Goal: Download file/media: Download file/media

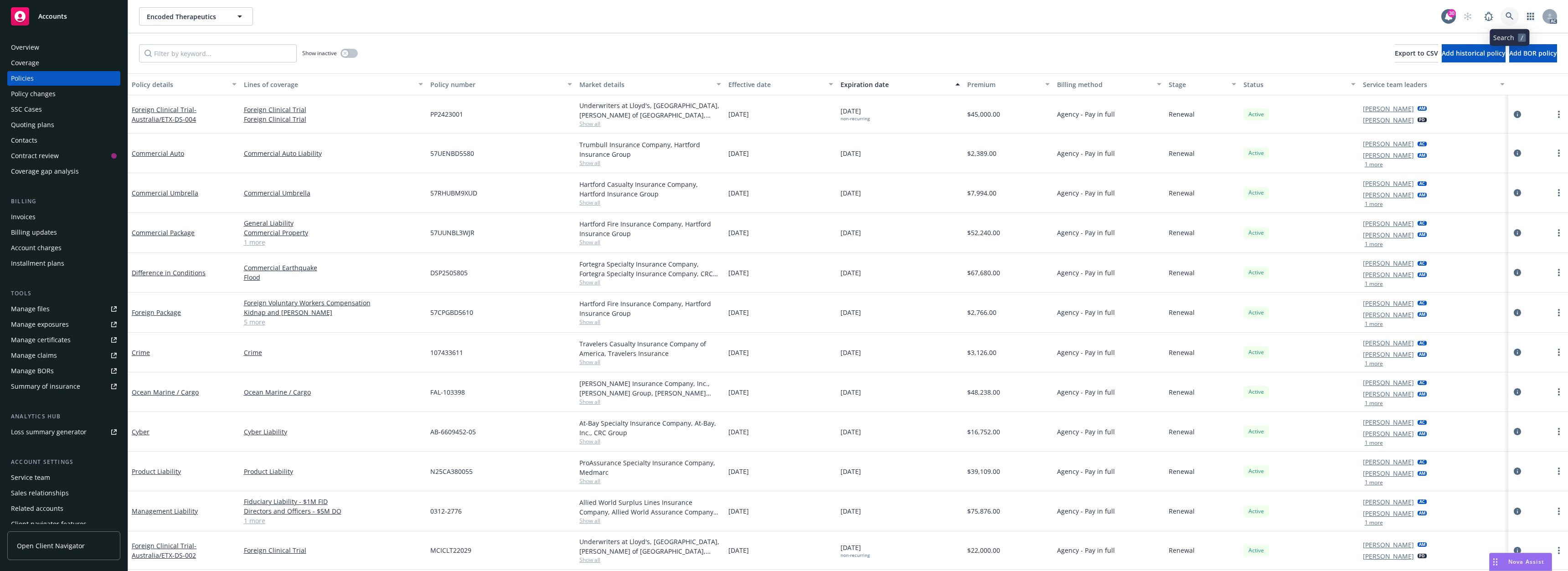
click at [1502, 15] on link at bounding box center [1510, 16] width 18 height 18
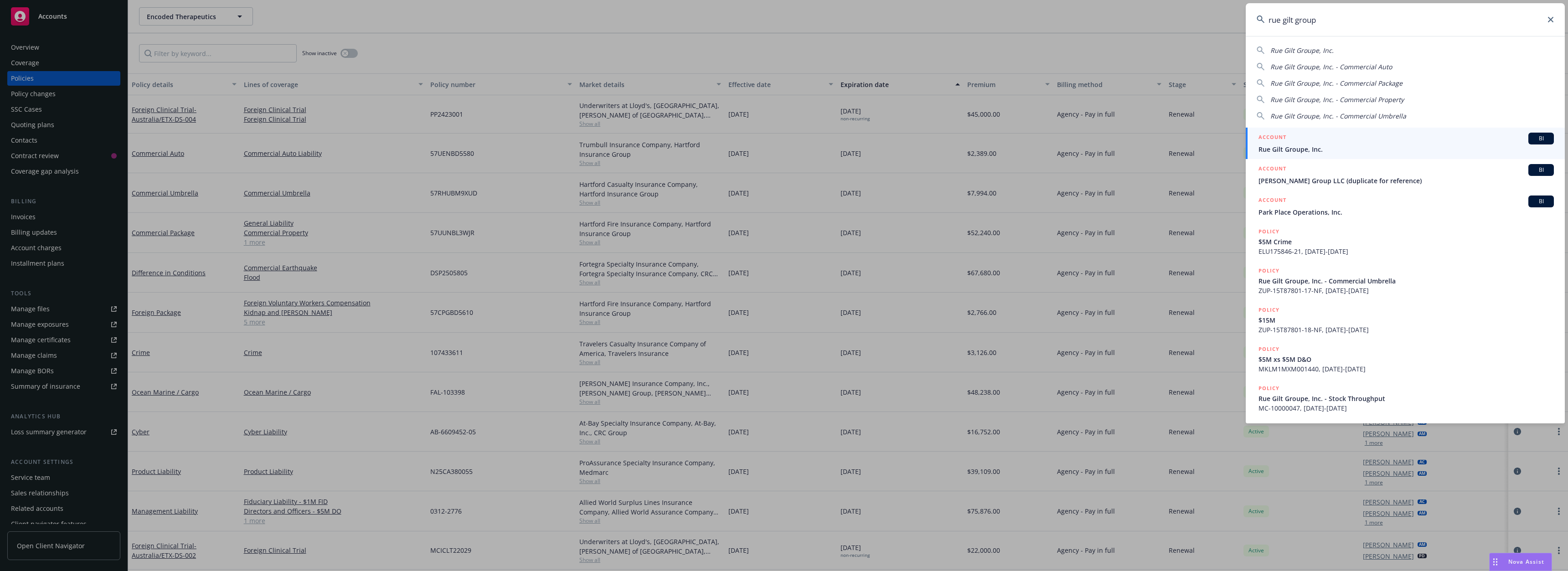
type input "rue gilt group"
click at [1385, 149] on span "Rue Gilt Groupe, Inc." at bounding box center [1406, 149] width 295 height 10
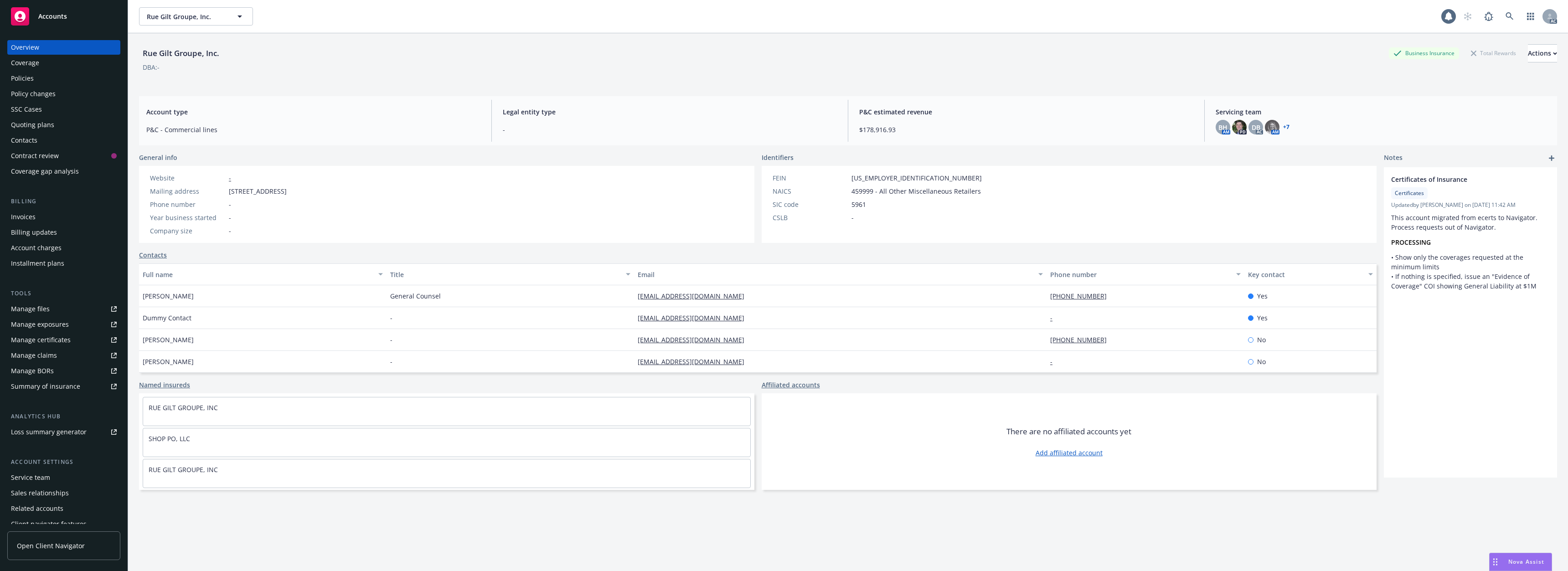
click at [50, 83] on div "Policies" at bounding box center [64, 79] width 106 height 15
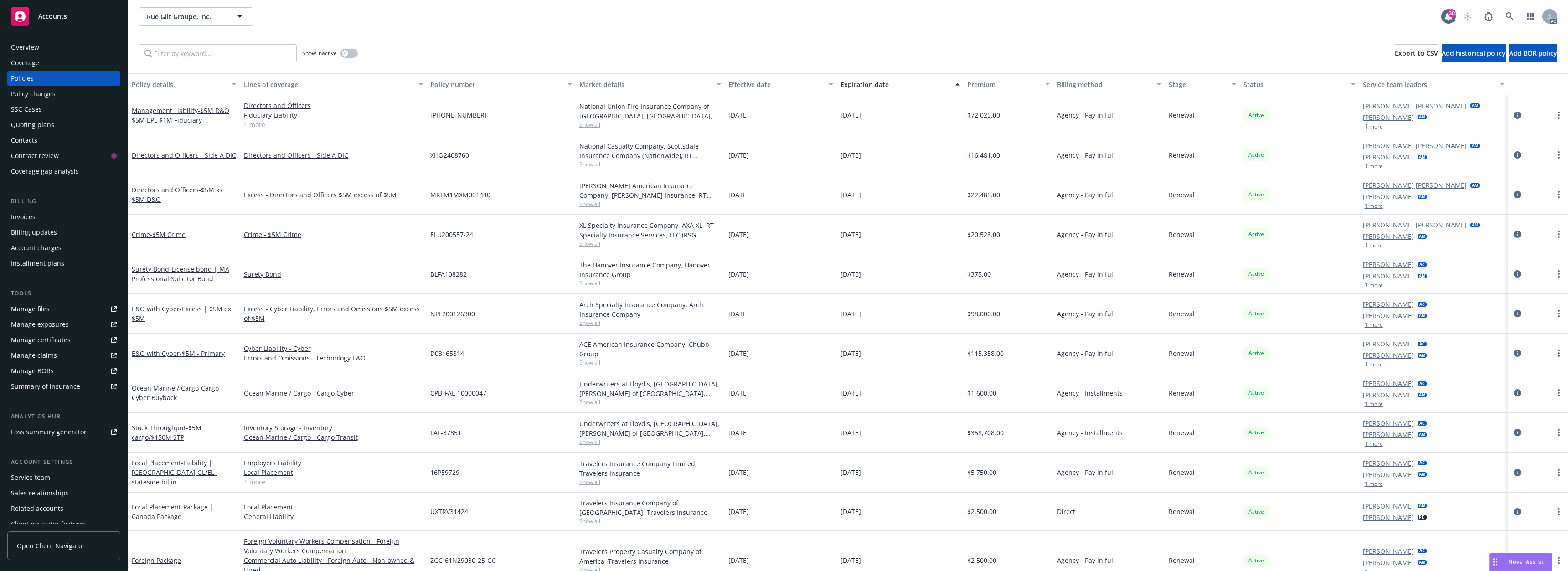
click at [799, 48] on div "Show inactive Export to CSV Add historical policy Add BOR policy" at bounding box center [848, 54] width 1440 height 40
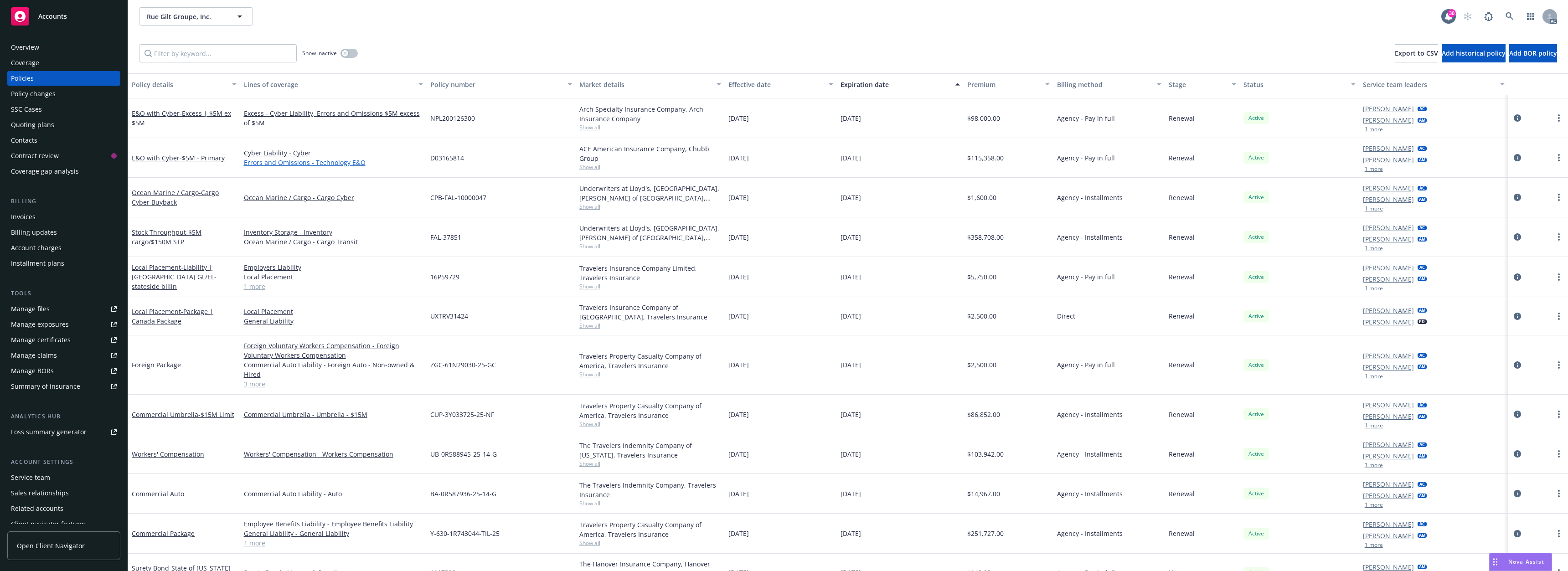
scroll to position [203, 0]
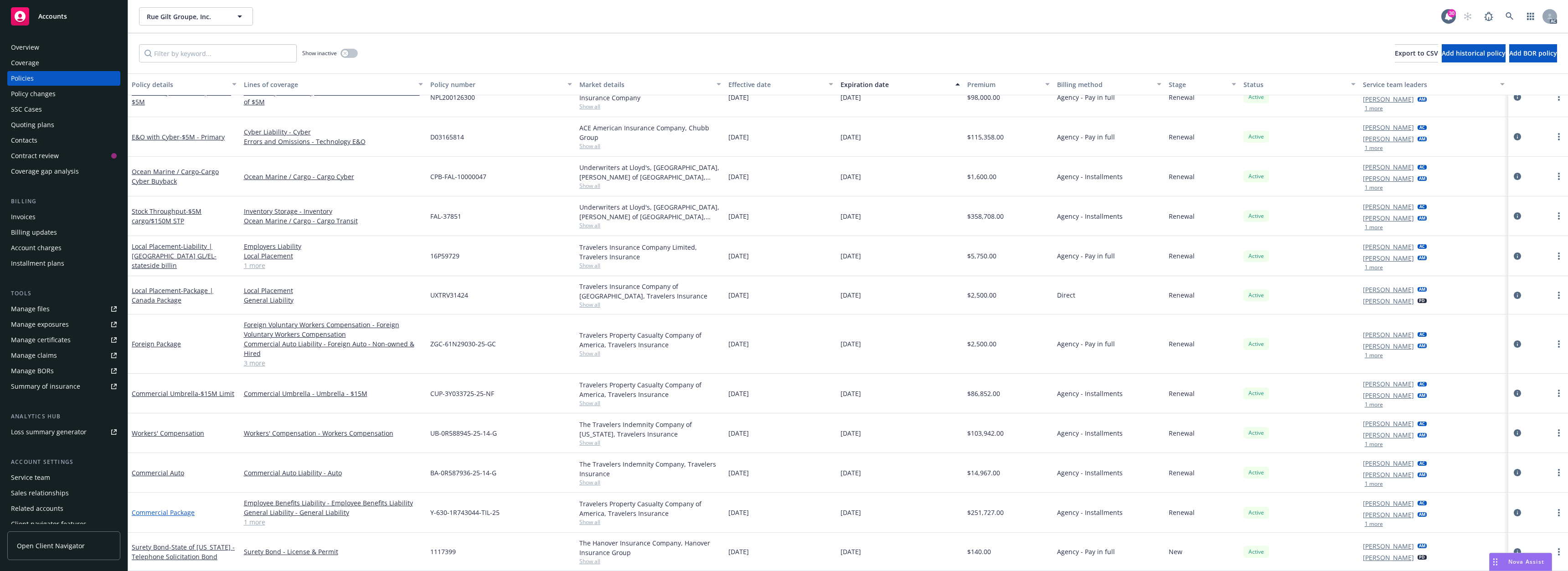
click at [172, 512] on link "Commercial Package" at bounding box center [163, 513] width 63 height 9
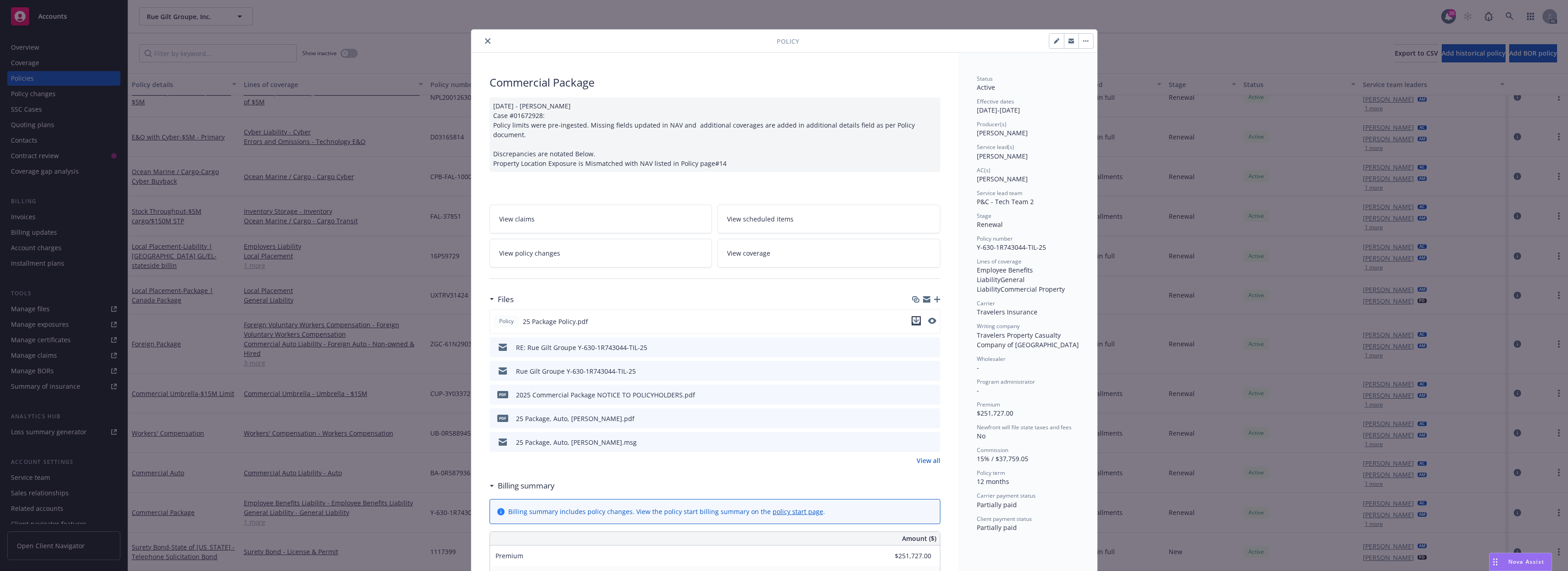
click at [914, 317] on icon "download file" at bounding box center [916, 320] width 6 height 5
